Goal: Information Seeking & Learning: Learn about a topic

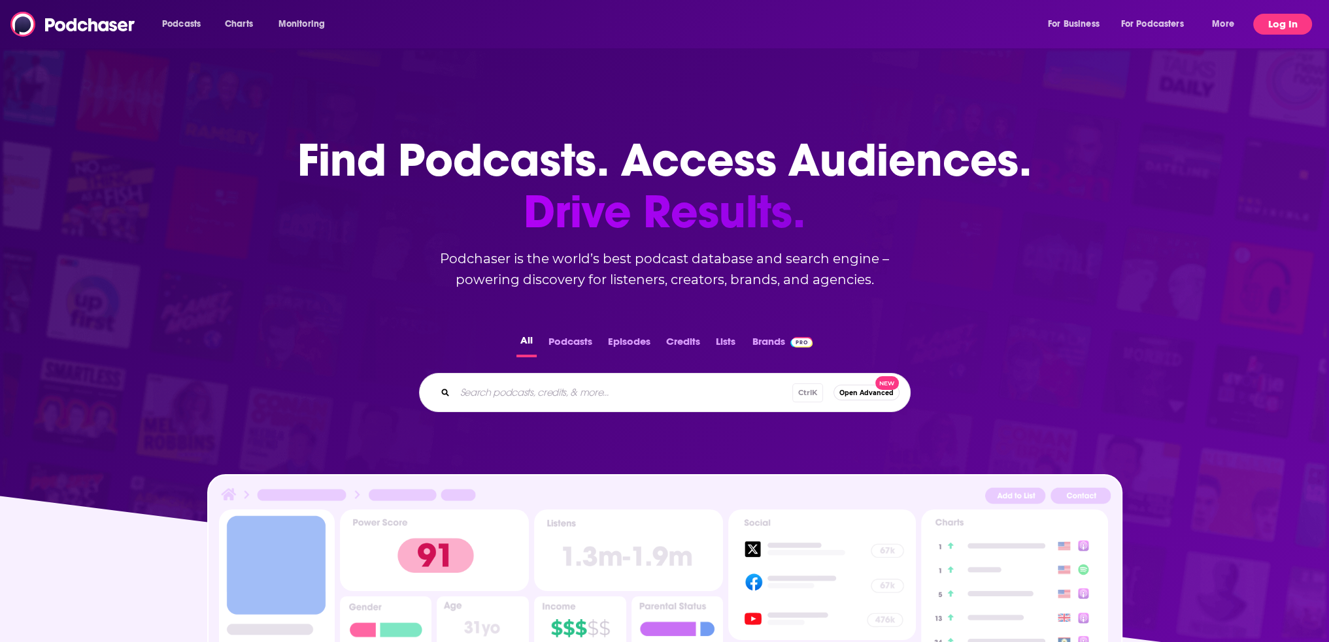
click at [1288, 22] on button "Log In" at bounding box center [1282, 24] width 59 height 21
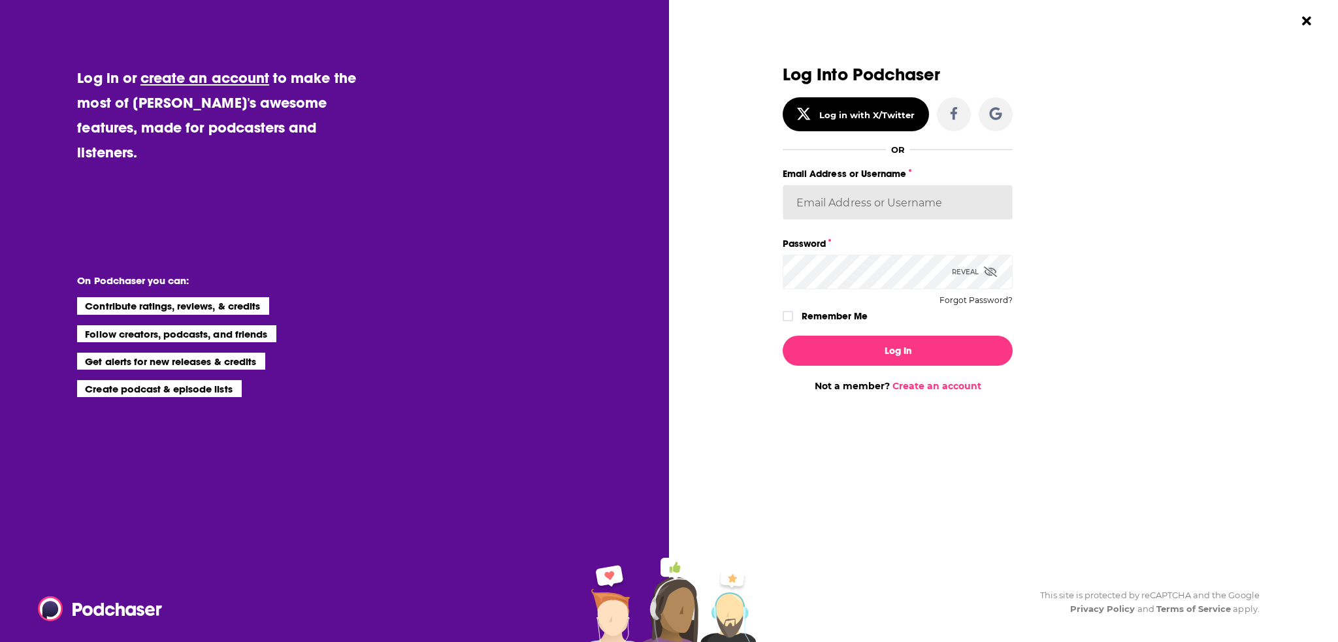
type input "[PERSON_NAME][EMAIL_ADDRESS][PERSON_NAME][DOMAIN_NAME]"
click at [788, 316] on icon "Dialog" at bounding box center [788, 316] width 8 height 8
click at [941, 361] on button "Log In" at bounding box center [898, 351] width 230 height 30
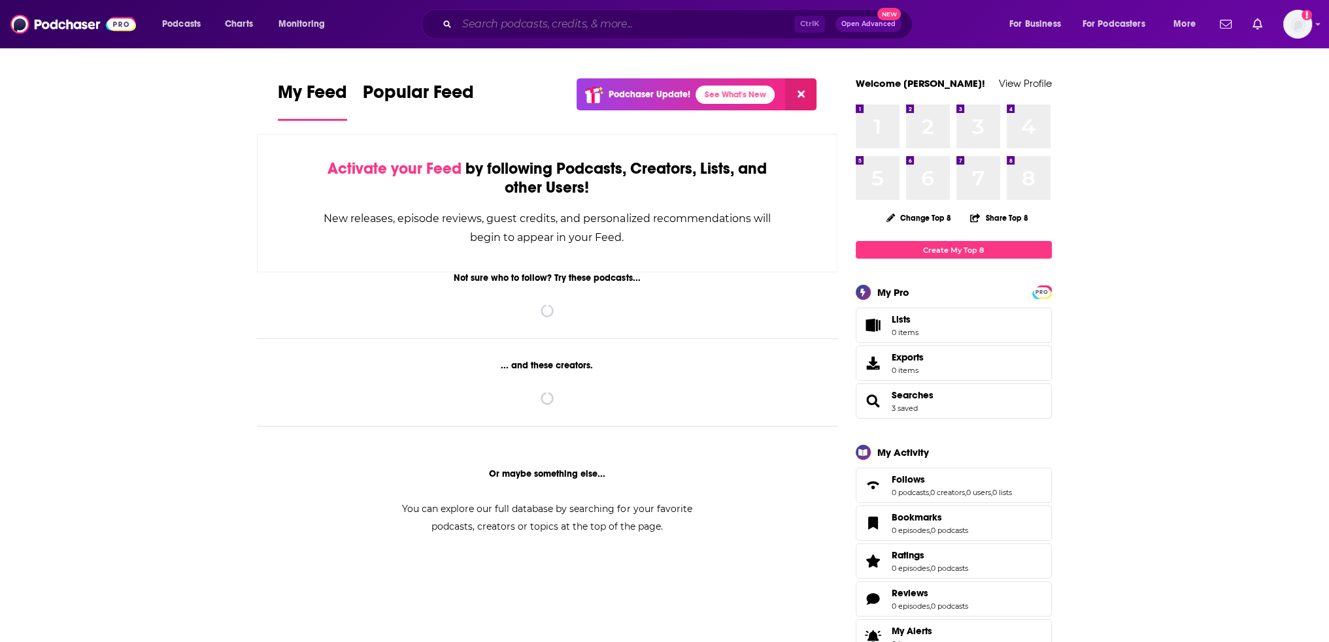
click at [545, 29] on input "Search podcasts, credits, & more..." at bounding box center [625, 24] width 337 height 21
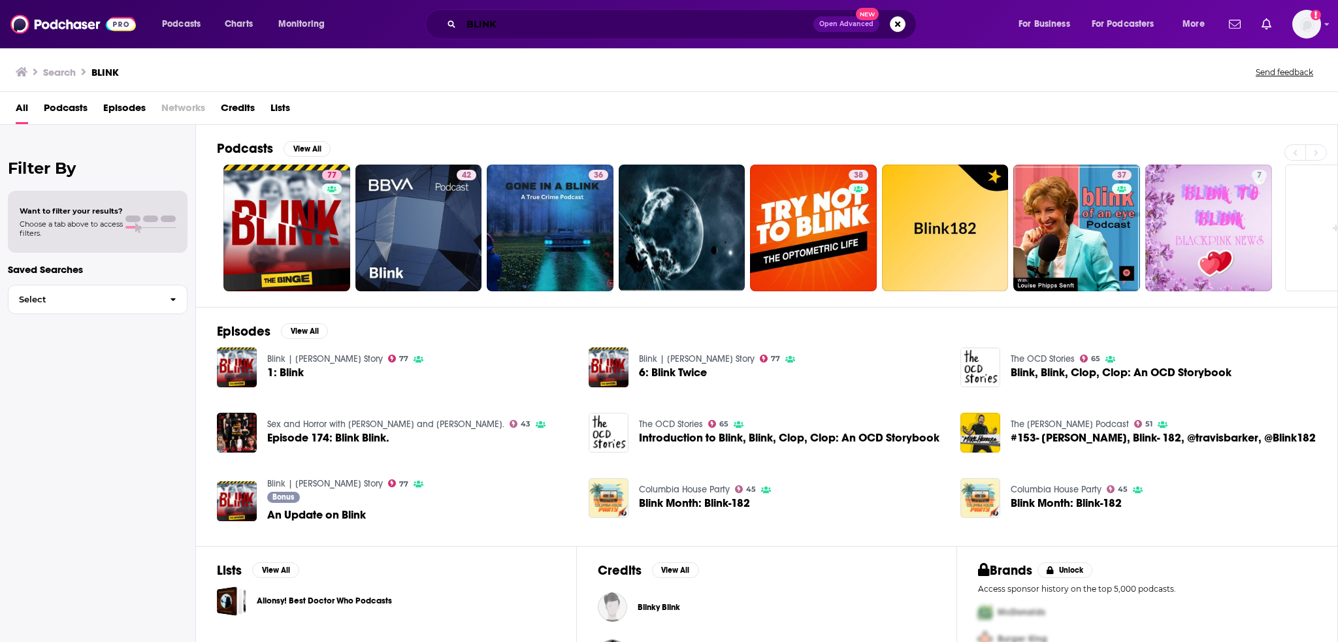
click at [499, 15] on input "BLINK" at bounding box center [637, 24] width 352 height 21
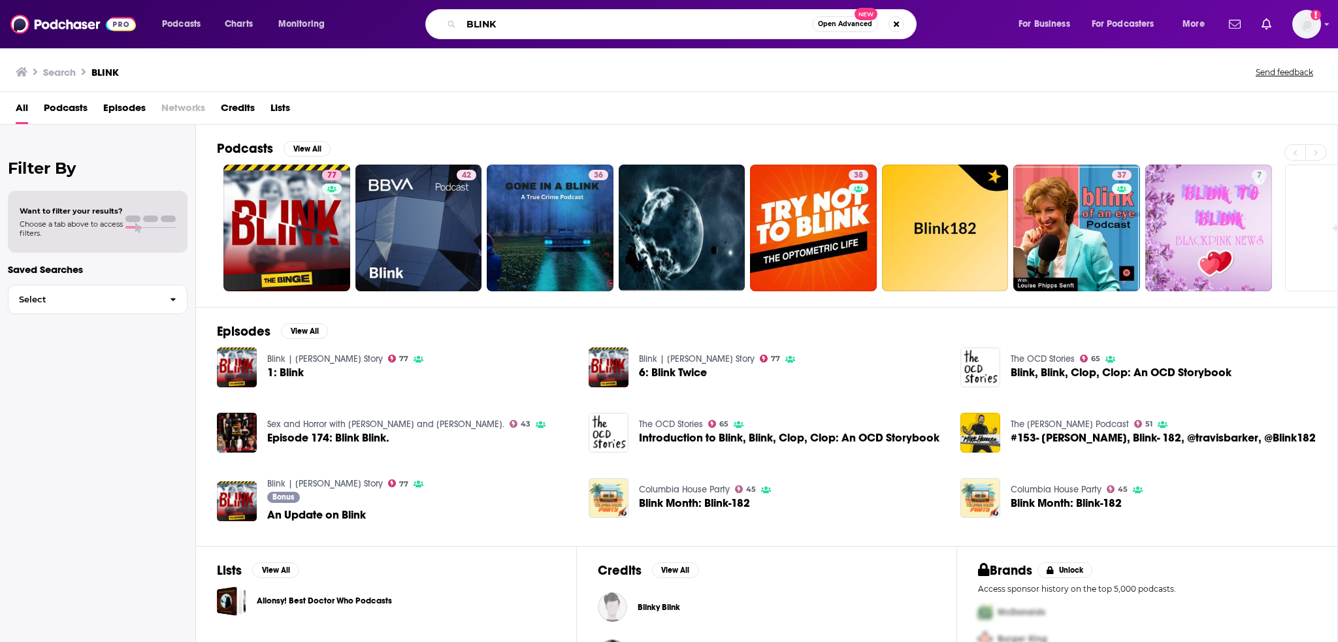
click at [499, 15] on input "BLINK" at bounding box center [636, 24] width 351 height 21
type input "the binge cases"
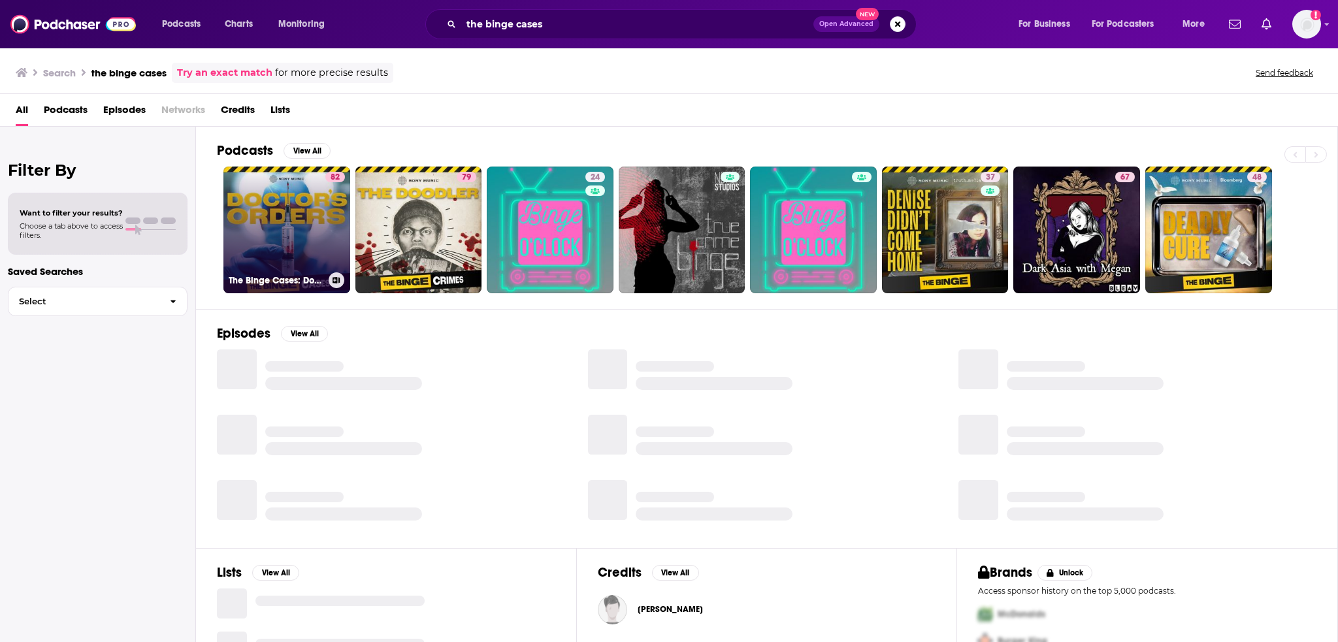
click at [312, 203] on link "82 The Binge Cases: Doctor's Orders" at bounding box center [287, 230] width 127 height 127
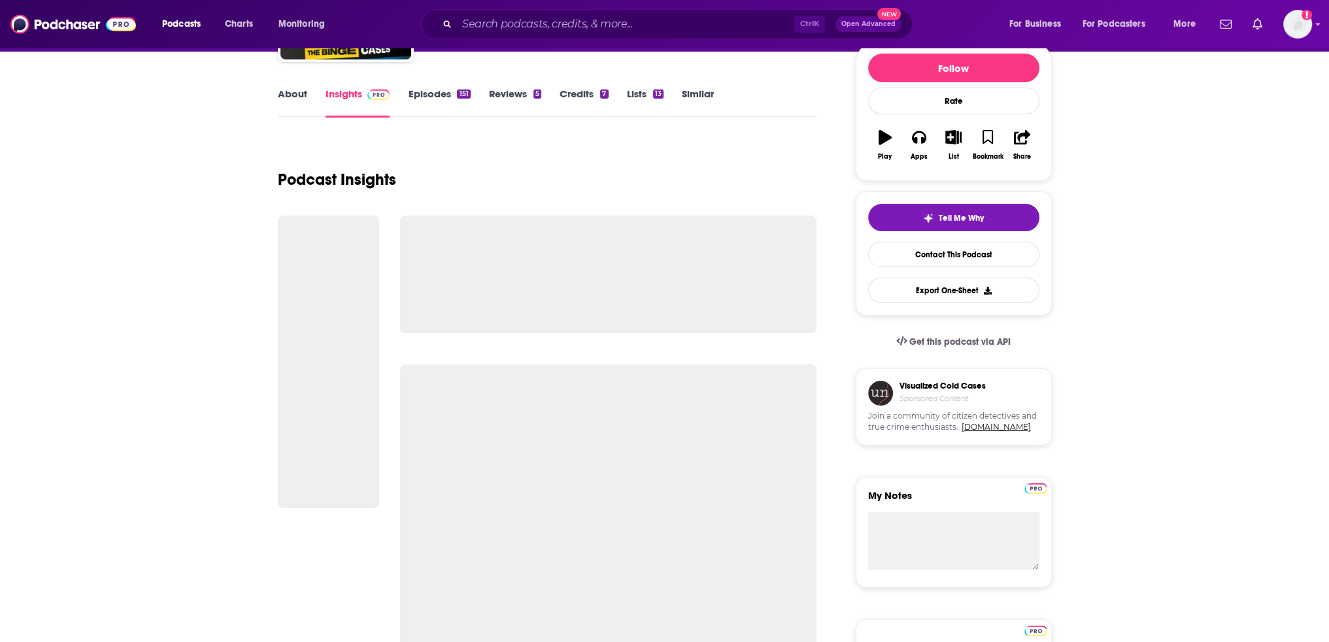
scroll to position [392, 0]
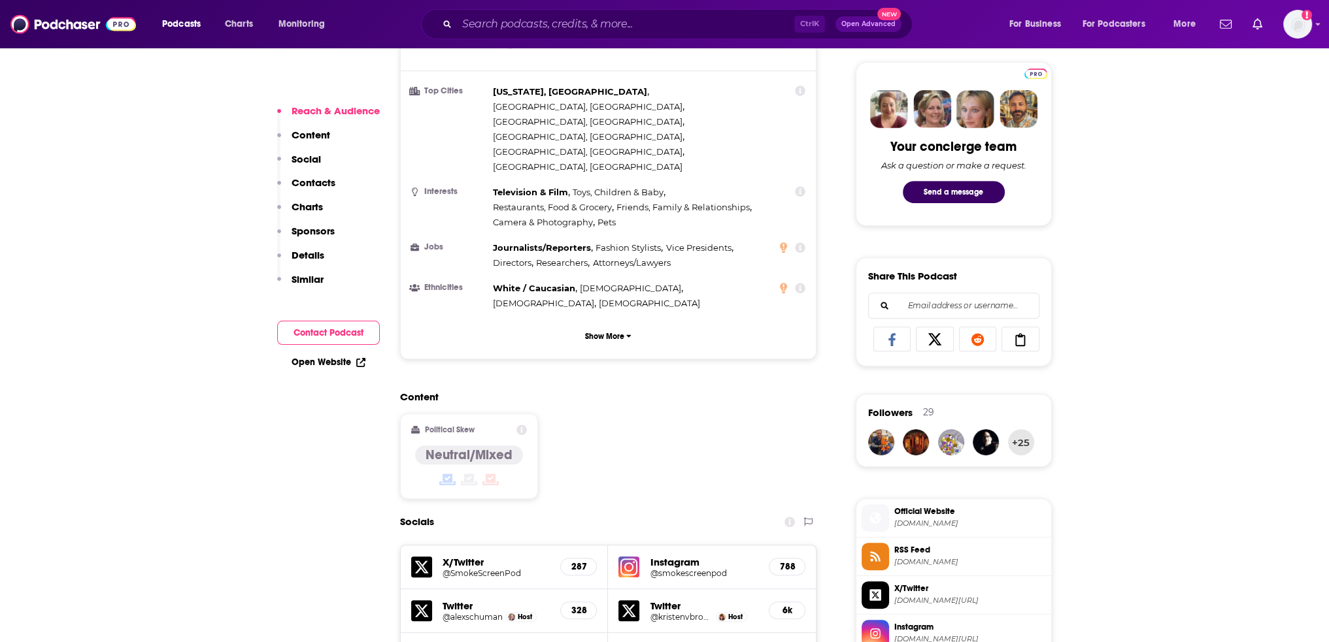
click at [310, 207] on p "Charts" at bounding box center [306, 207] width 31 height 12
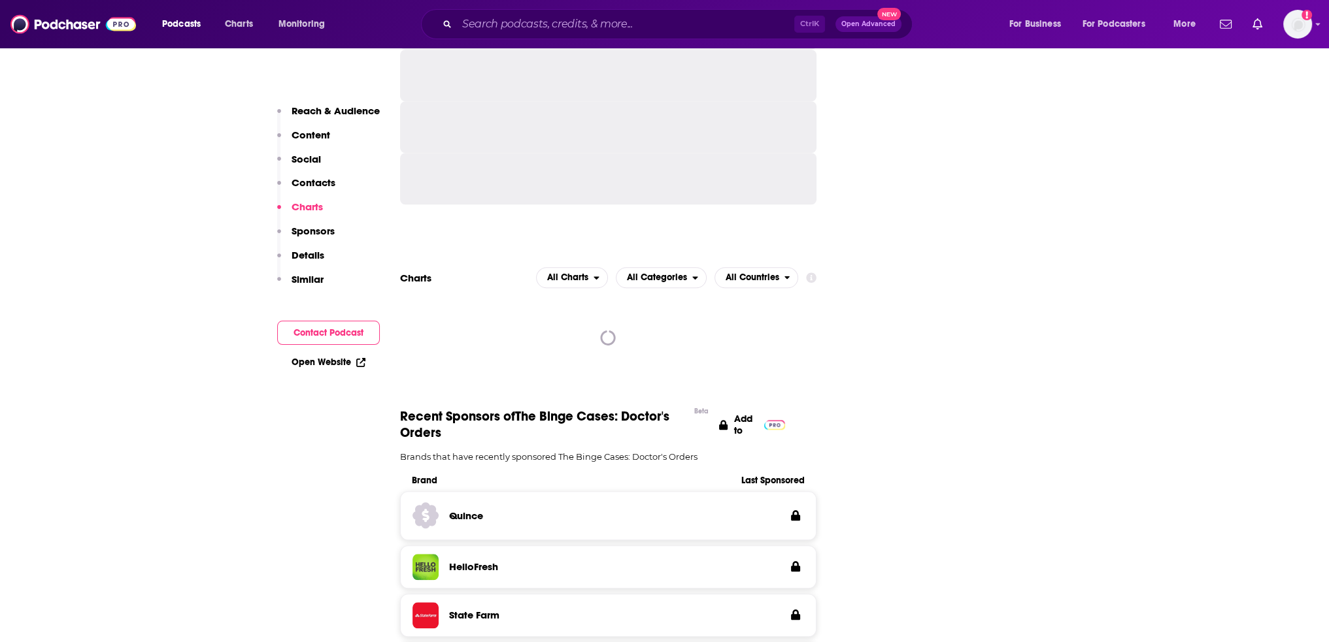
scroll to position [1574, 0]
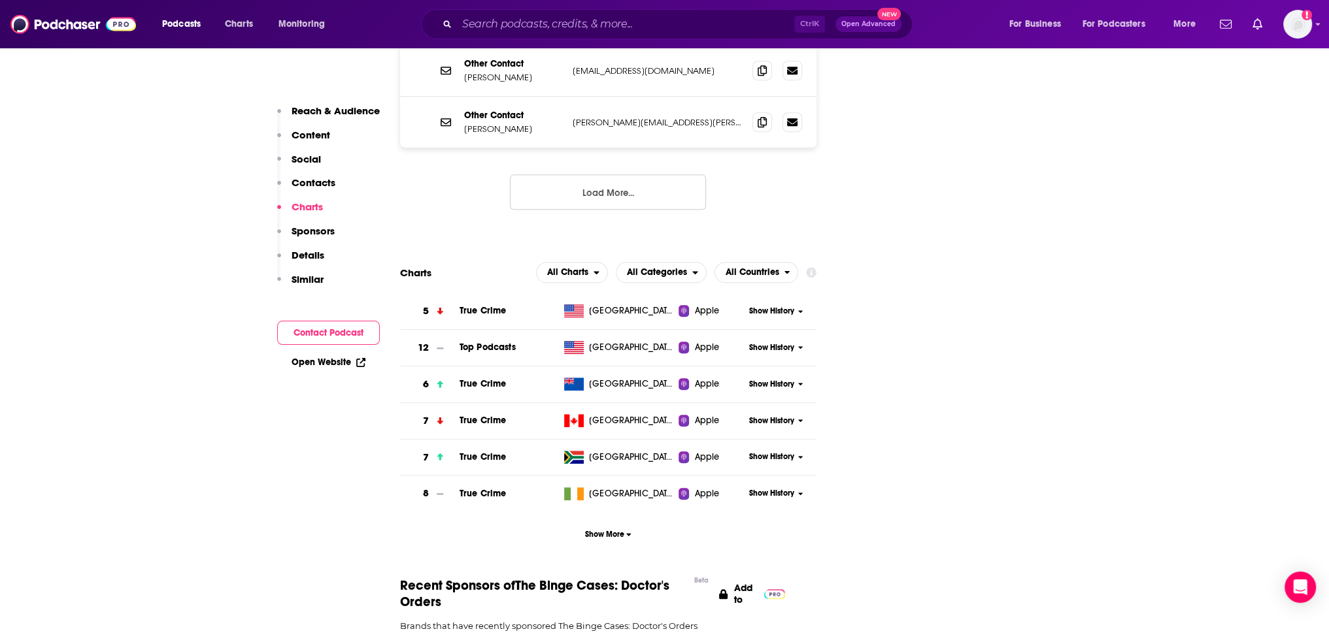
click at [795, 342] on button "Show History" at bounding box center [775, 347] width 63 height 11
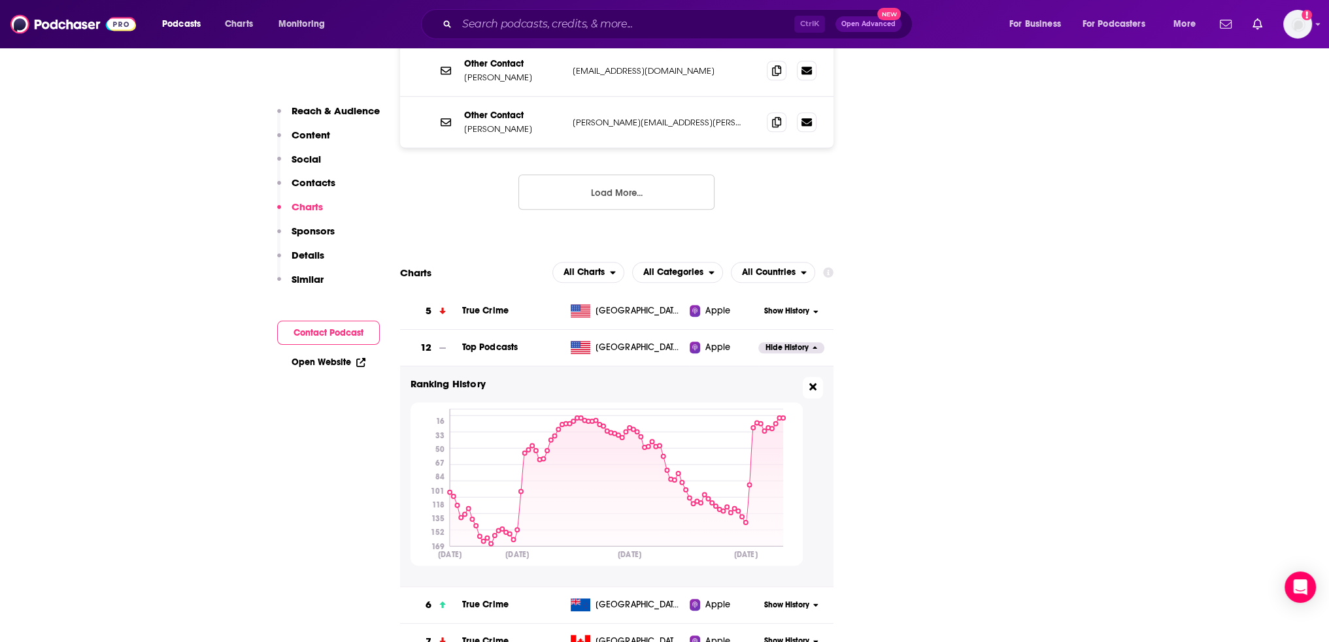
click at [812, 382] on icon at bounding box center [812, 387] width 7 height 10
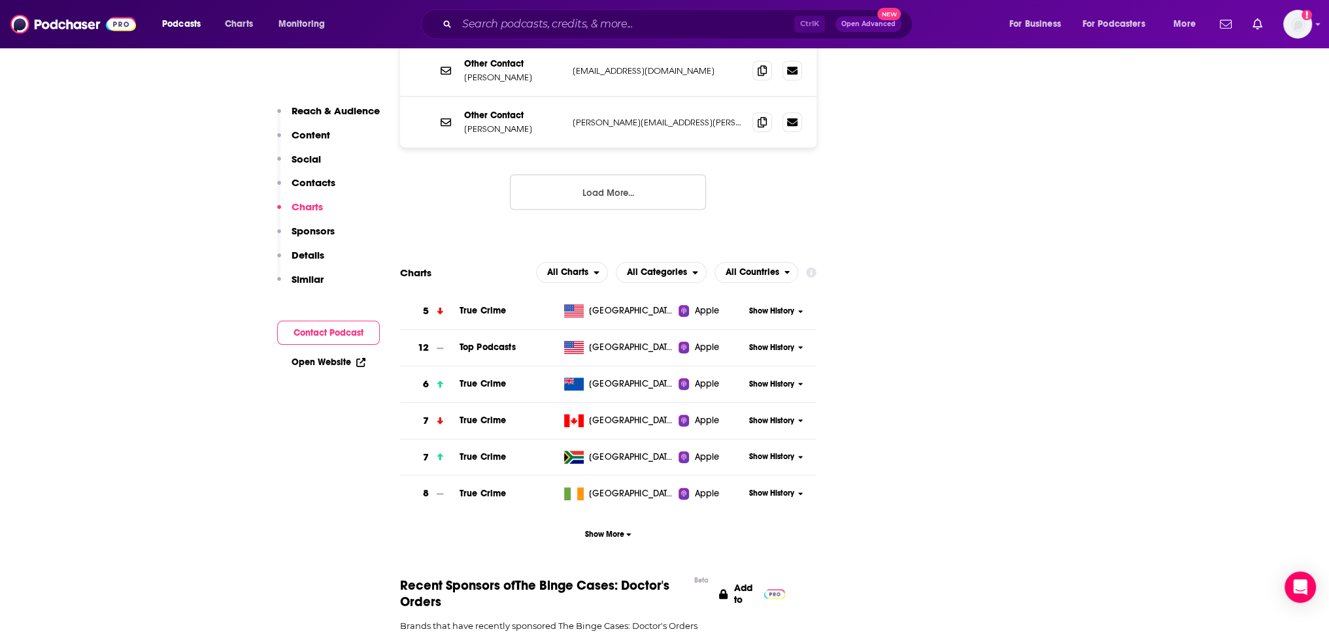
click at [801, 310] on icon at bounding box center [800, 311] width 5 height 3
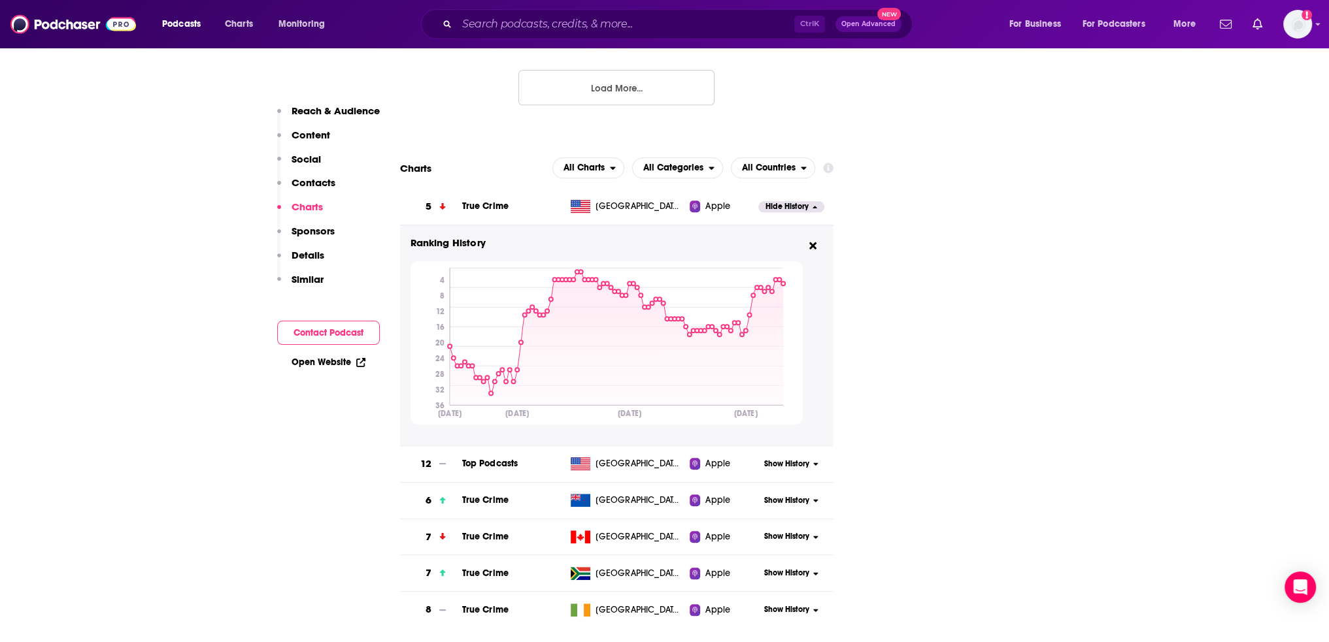
scroll to position [1699, 0]
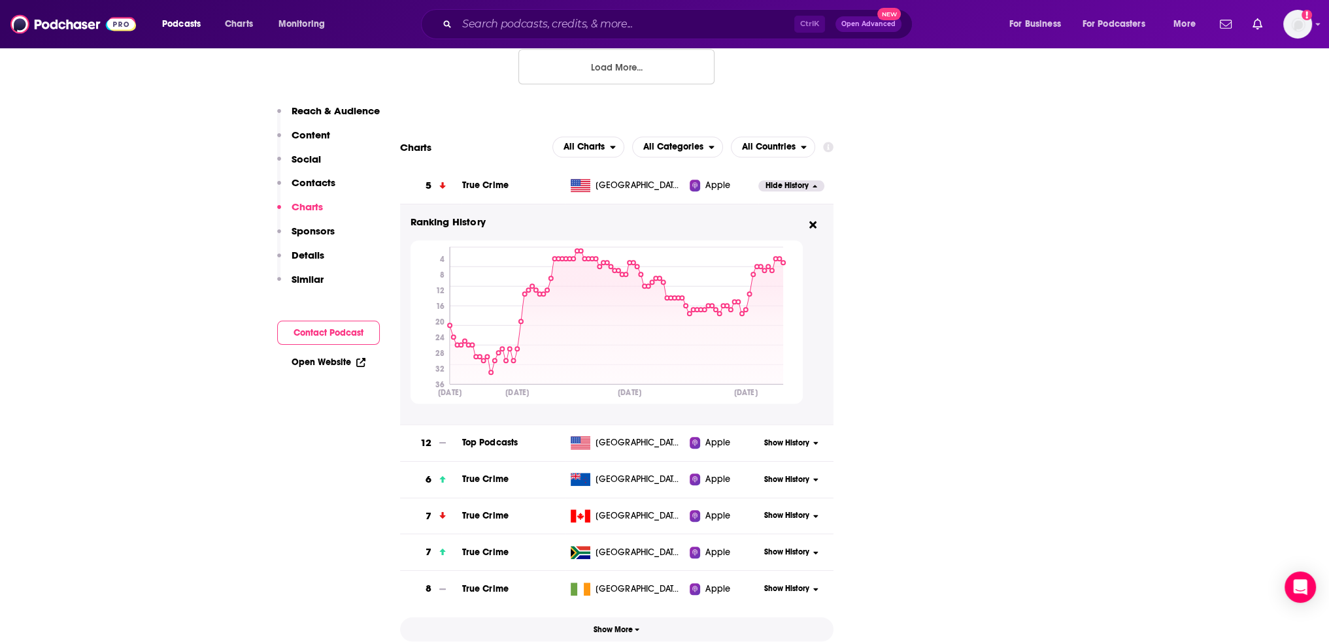
click at [611, 618] on button "Show More" at bounding box center [616, 630] width 433 height 24
click at [792, 510] on span "Show History" at bounding box center [786, 515] width 45 height 11
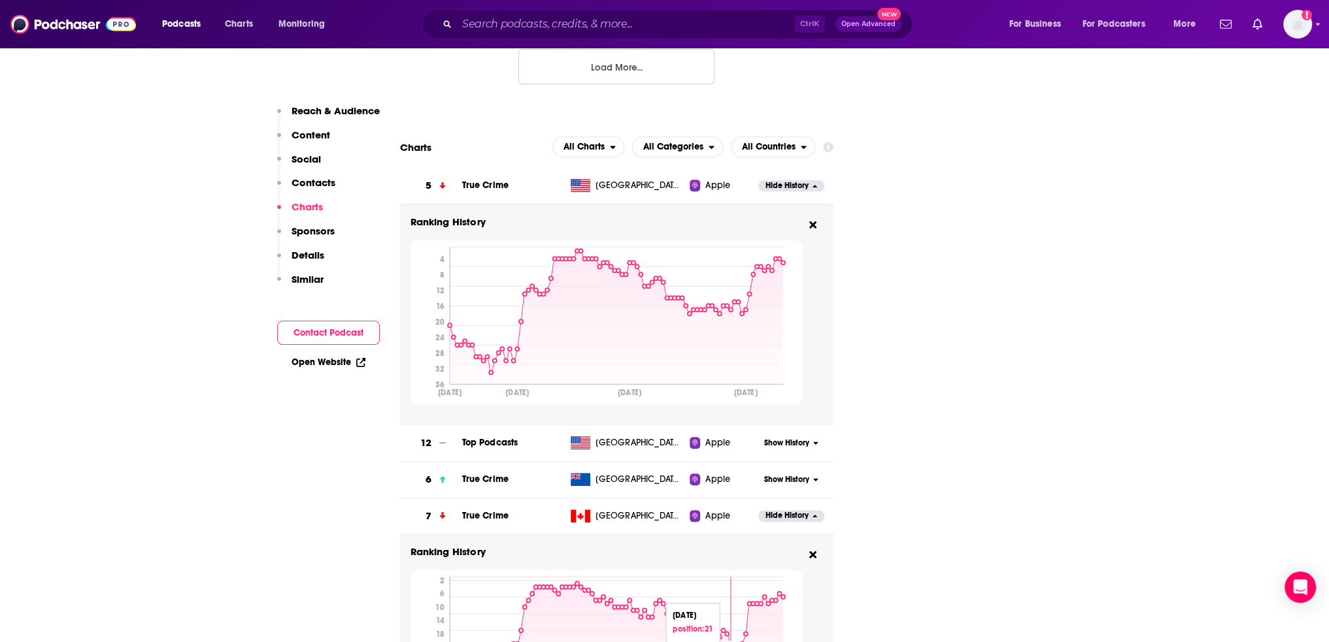
scroll to position [1895, 0]
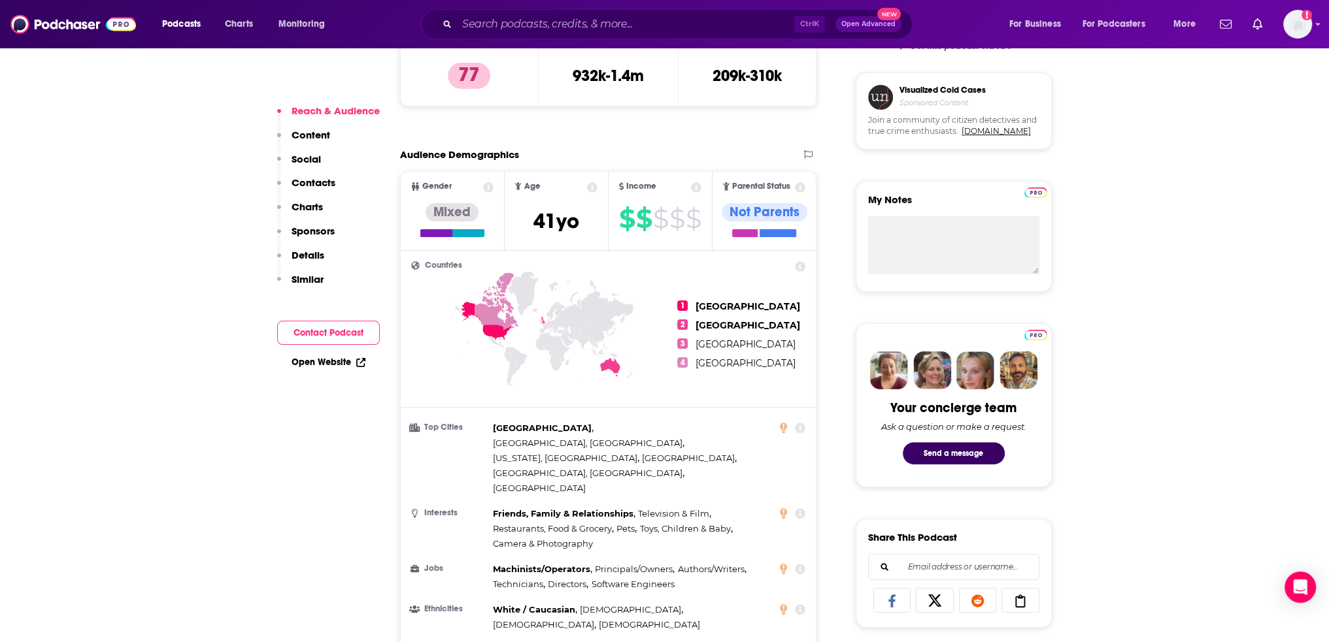
click at [311, 205] on p "Charts" at bounding box center [306, 207] width 31 height 12
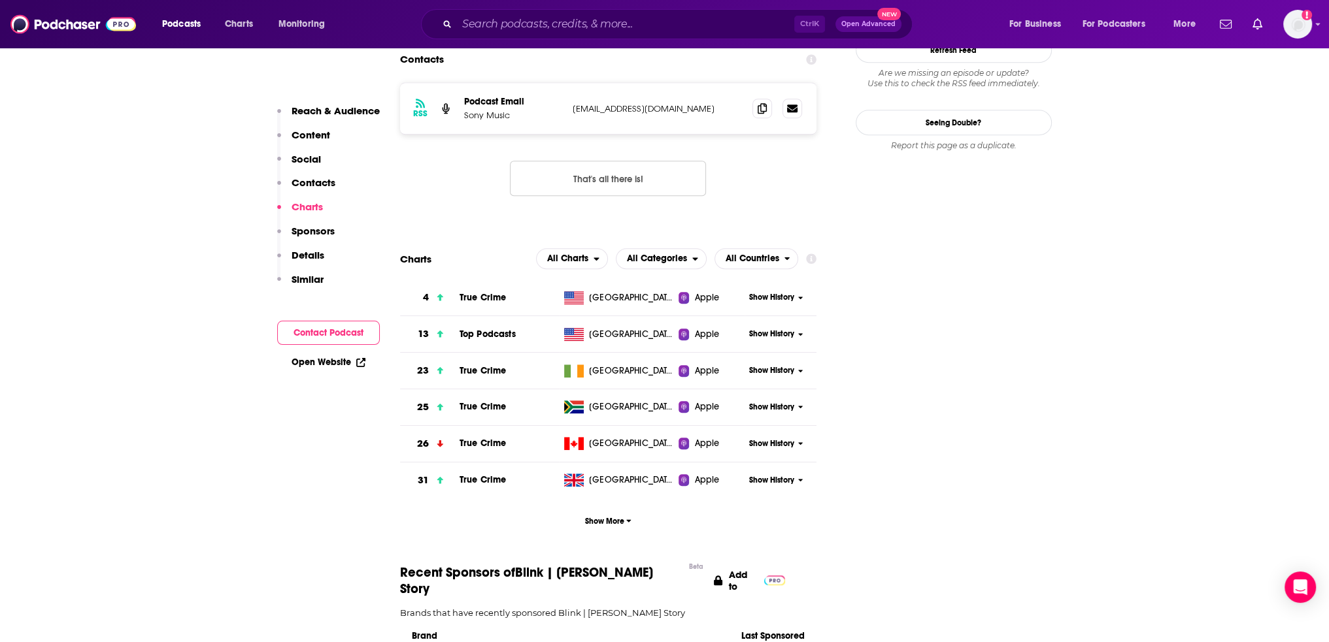
scroll to position [1331, 0]
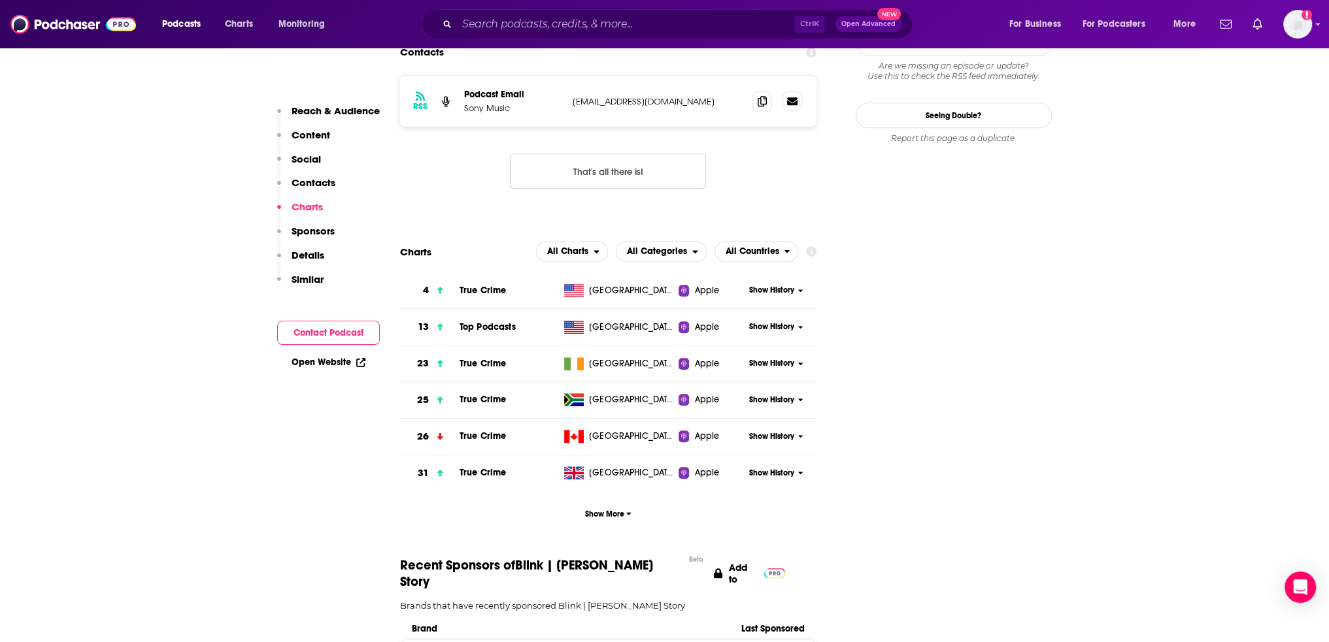
click at [795, 285] on button "Show History" at bounding box center [775, 290] width 63 height 11
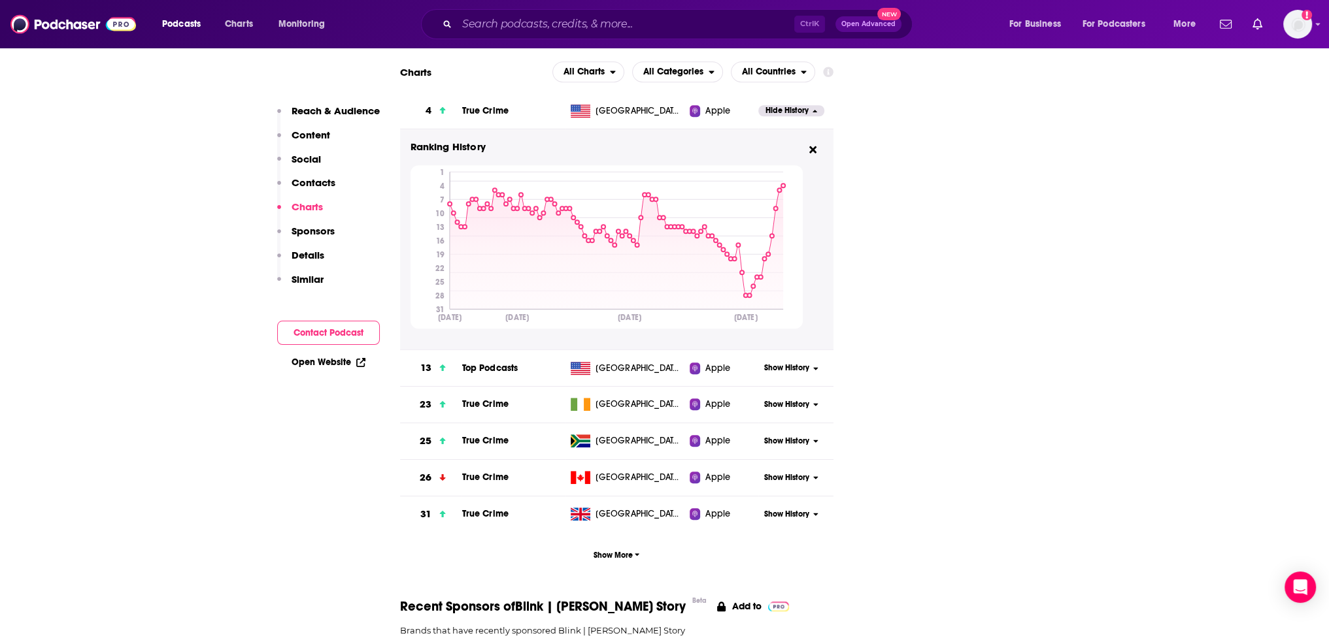
scroll to position [1592, 0]
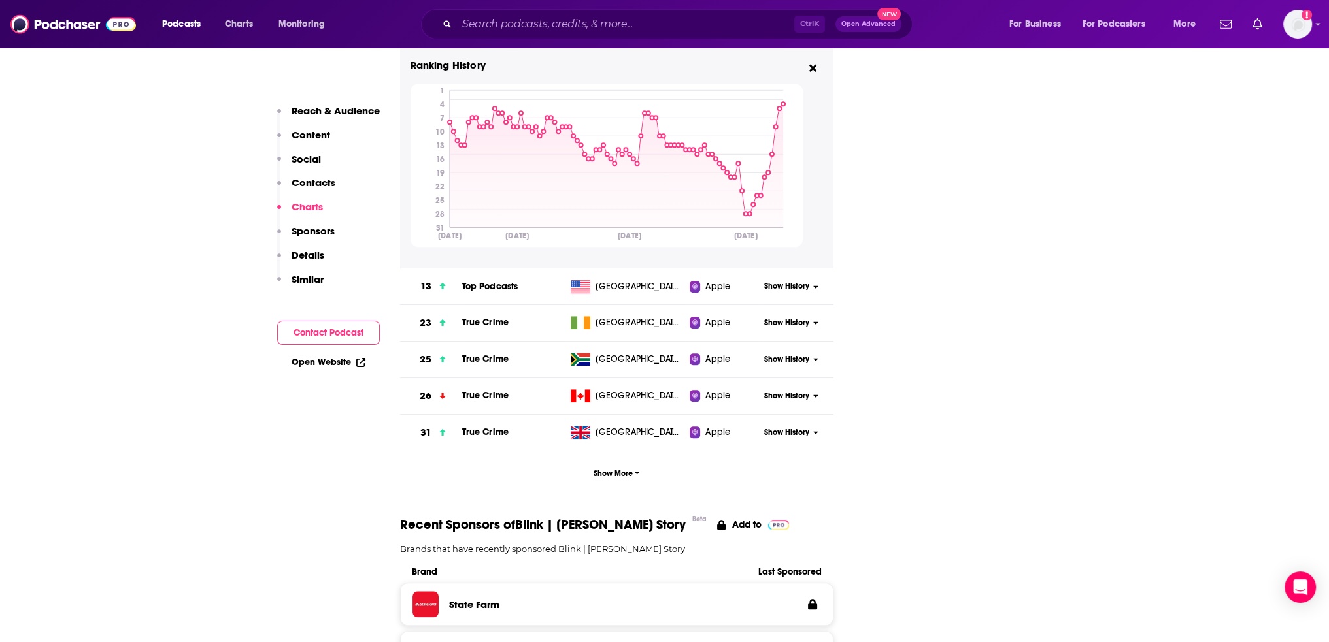
click at [818, 283] on icon at bounding box center [815, 287] width 5 height 8
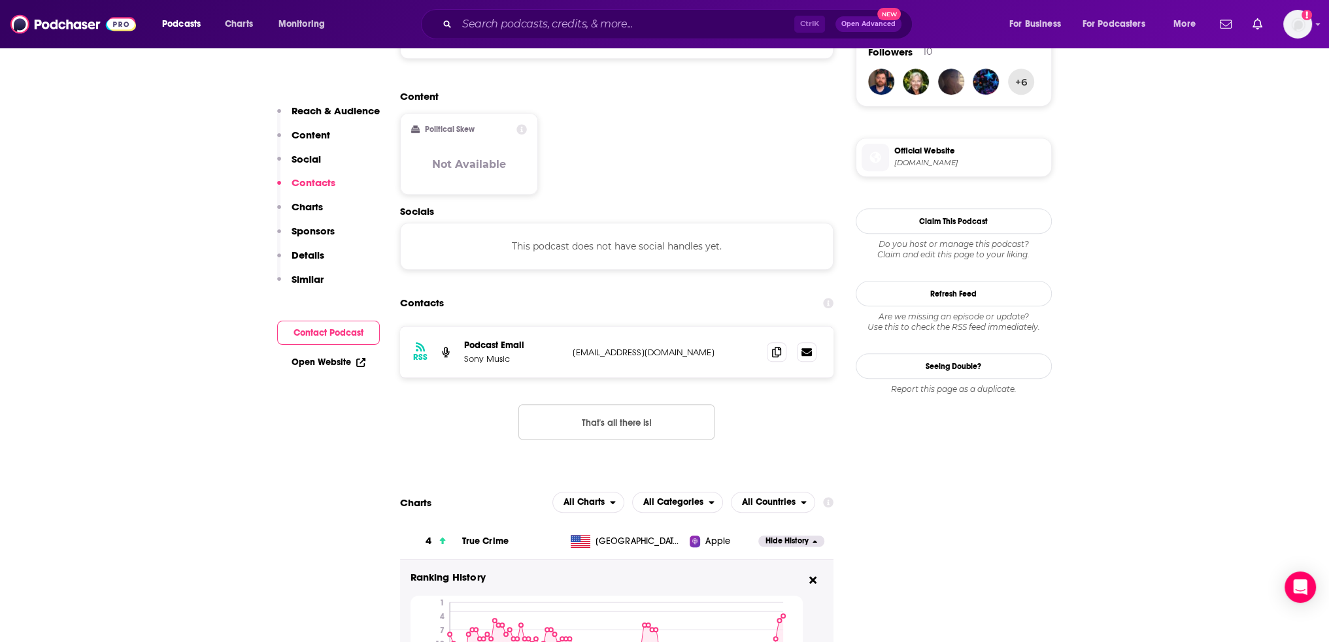
scroll to position [1069, 0]
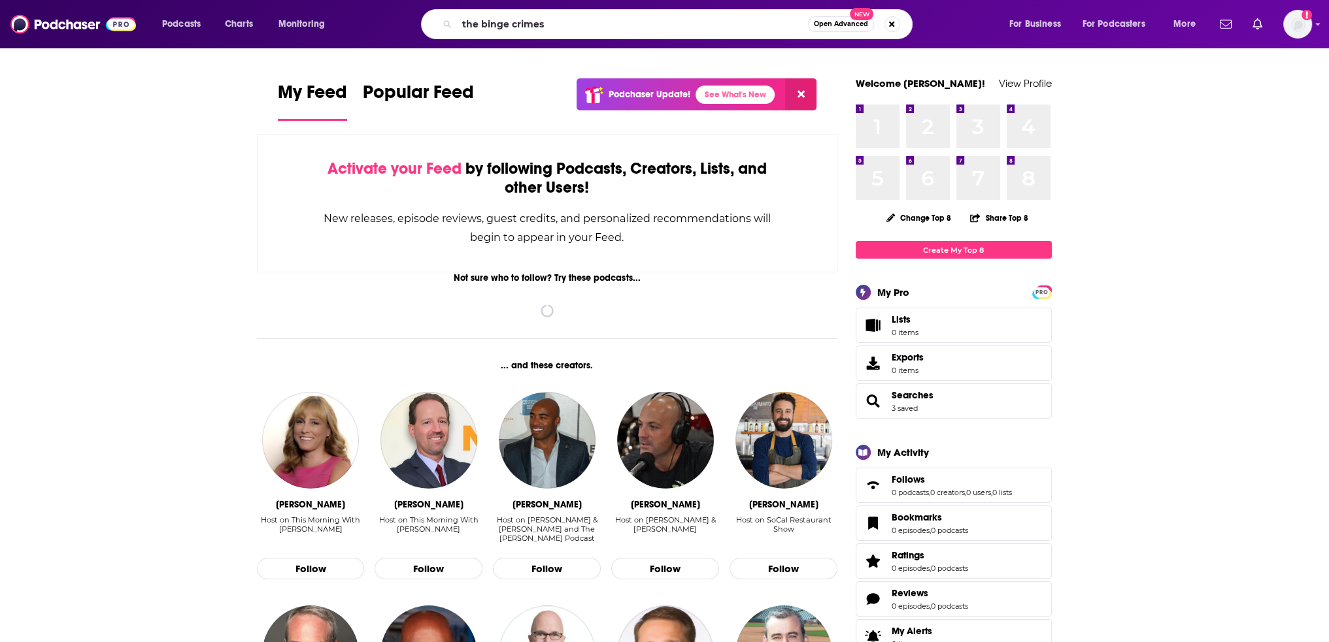
type input "the binge crimes"
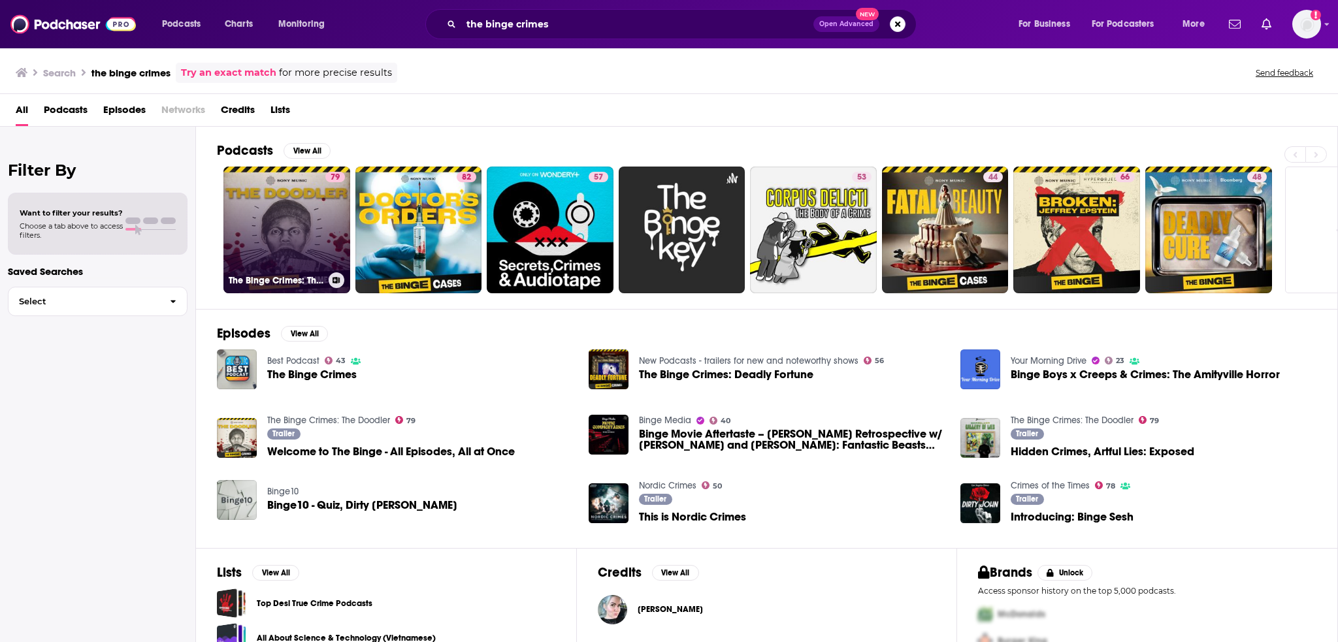
click at [293, 288] on link "79 The Binge Crimes: The Doodler" at bounding box center [287, 230] width 127 height 127
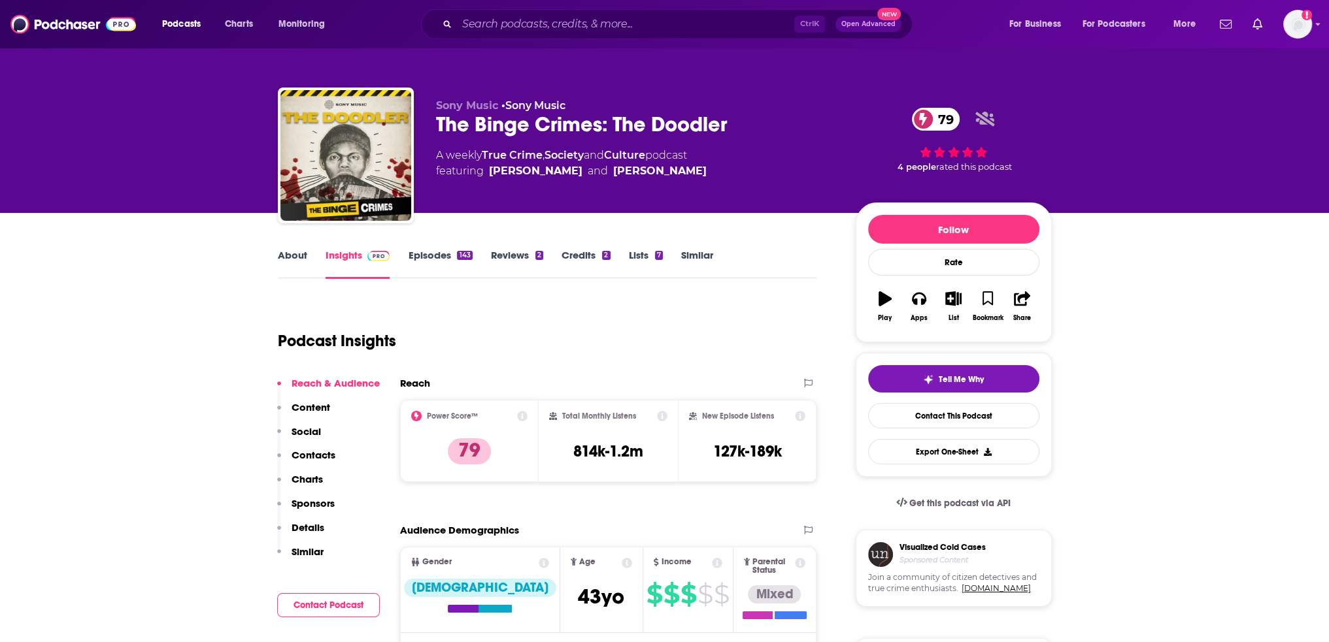
scroll to position [261, 0]
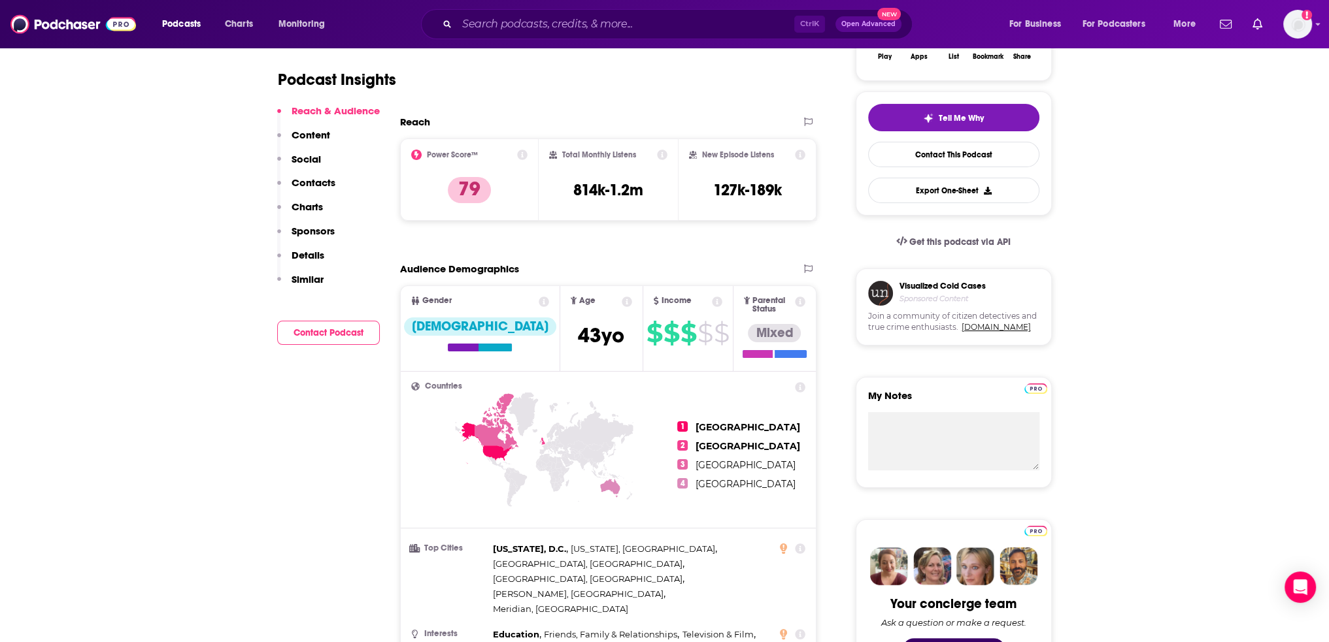
click at [318, 207] on p "Charts" at bounding box center [306, 207] width 31 height 12
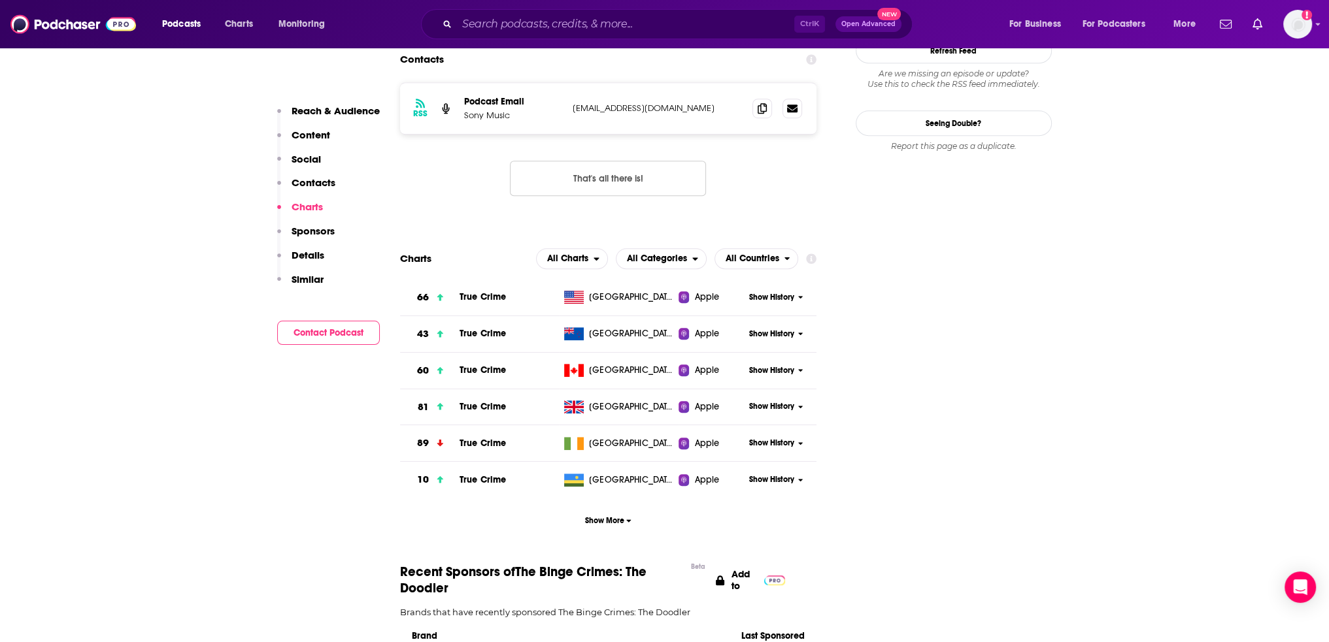
scroll to position [1187, 0]
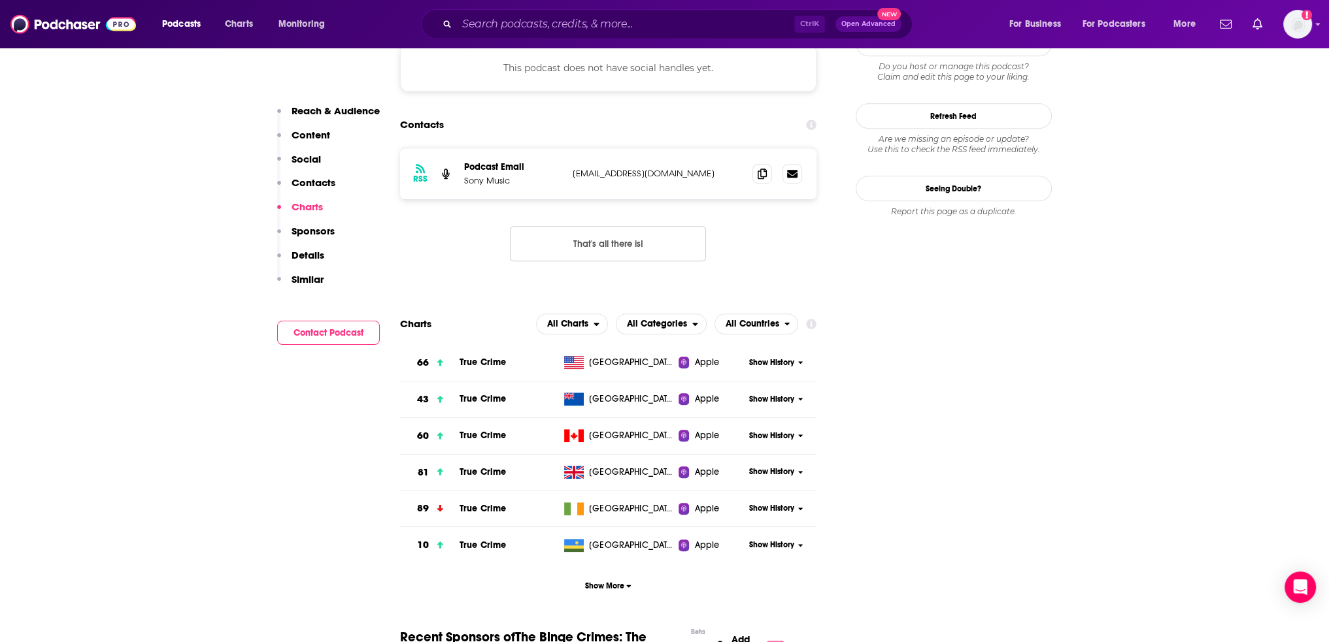
click at [790, 357] on span "Show History" at bounding box center [771, 362] width 45 height 11
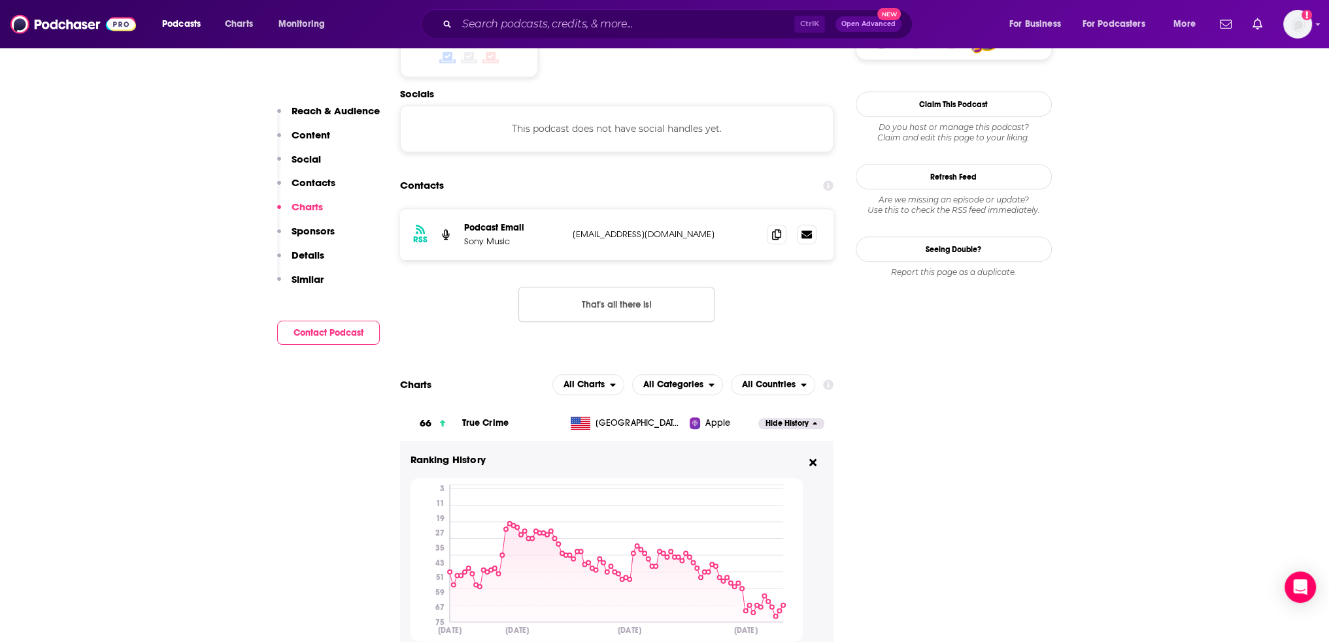
scroll to position [1121, 0]
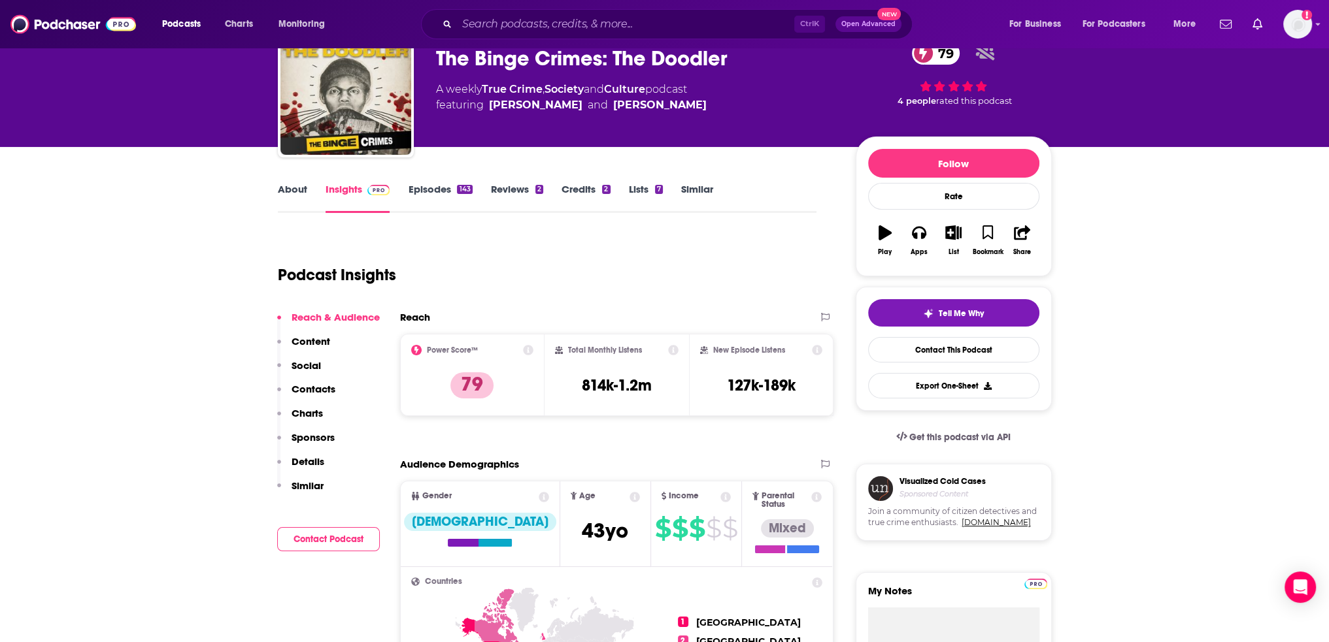
scroll to position [0, 0]
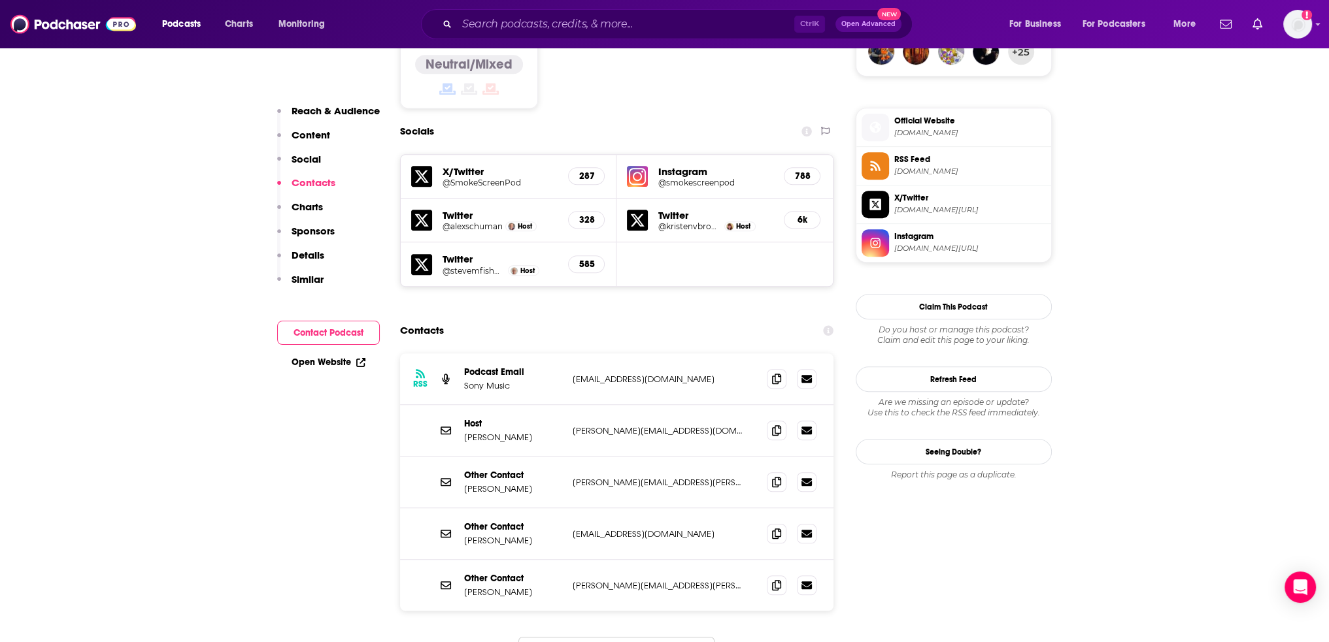
scroll to position [1242, 0]
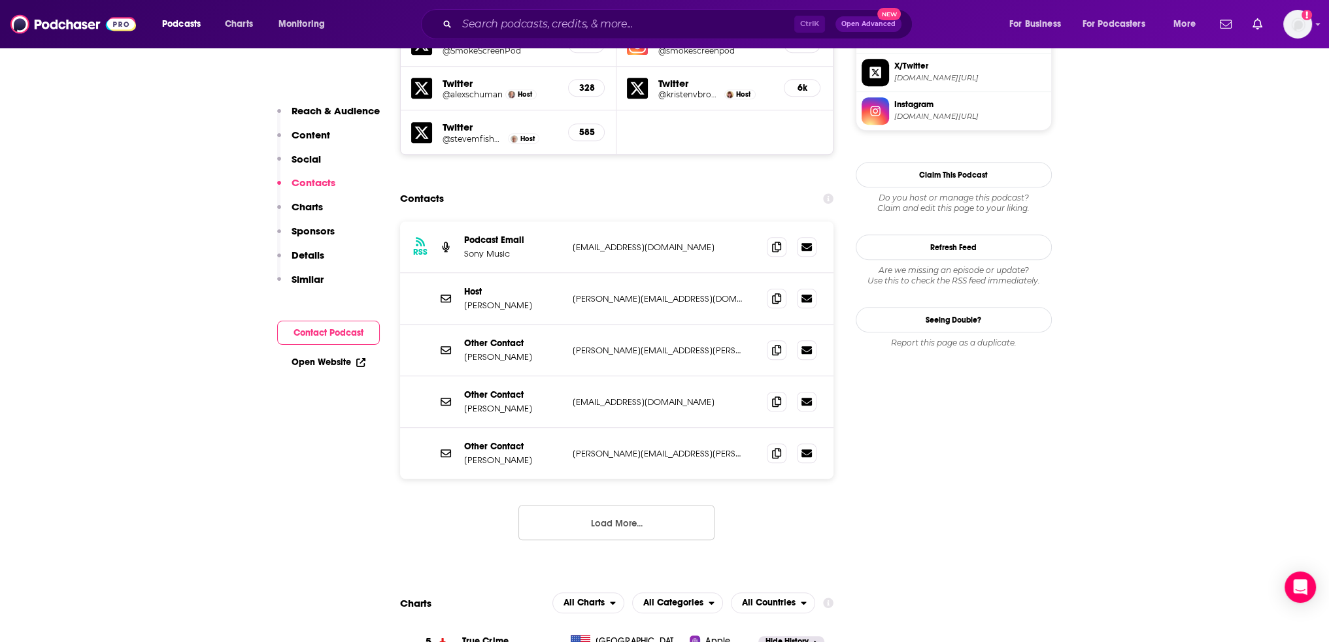
click at [584, 505] on button "Load More..." at bounding box center [616, 522] width 196 height 35
